Goal: Task Accomplishment & Management: Use online tool/utility

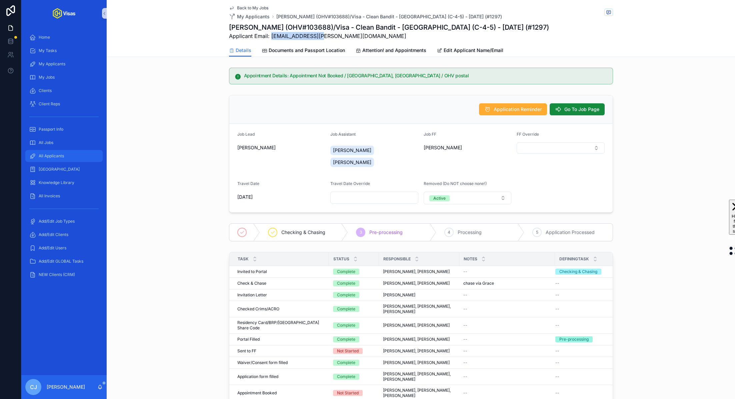
click at [82, 160] on div "All Applicants" at bounding box center [63, 156] width 69 height 11
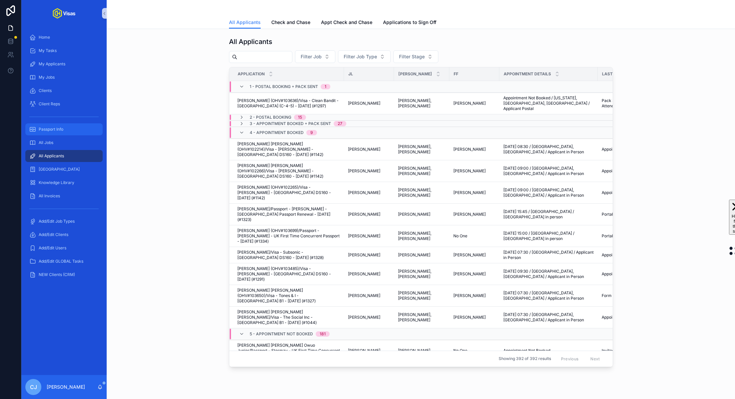
click at [78, 132] on div "Passport Info" at bounding box center [63, 129] width 69 height 11
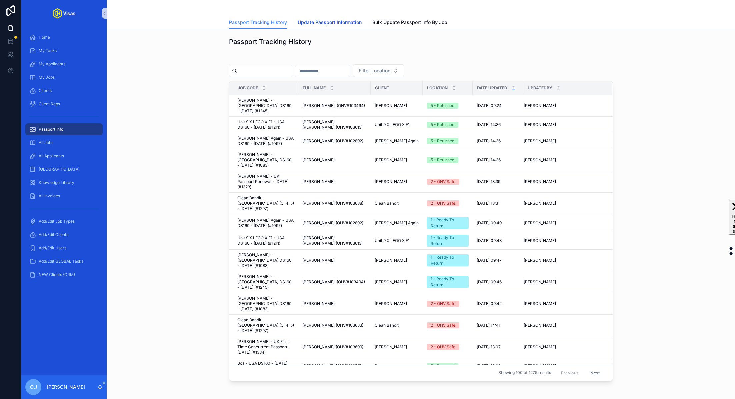
click at [325, 23] on span "Update Passport Information" at bounding box center [330, 22] width 64 height 7
